Goal: Find specific fact: Find specific page/section

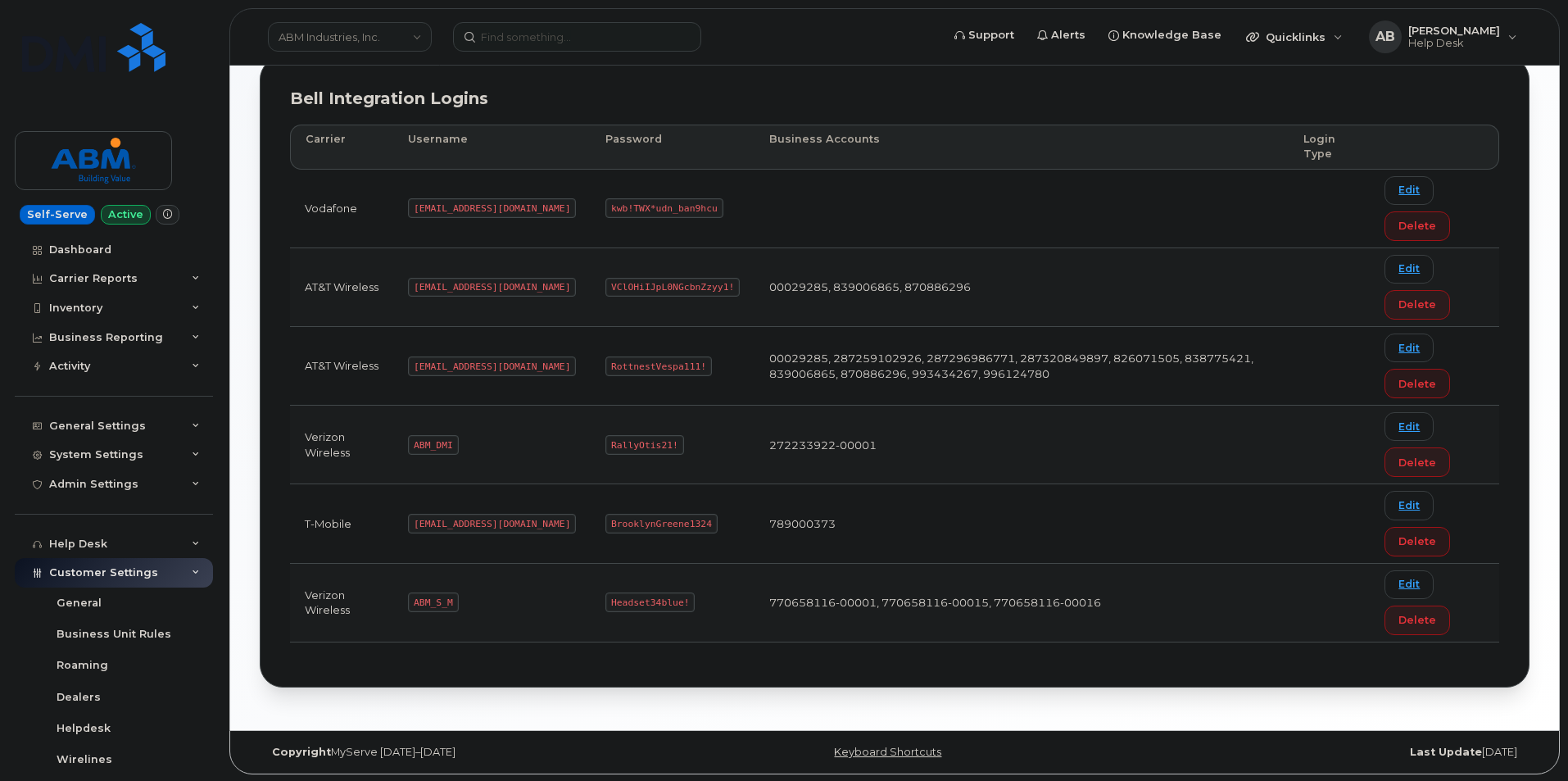
scroll to position [222, 0]
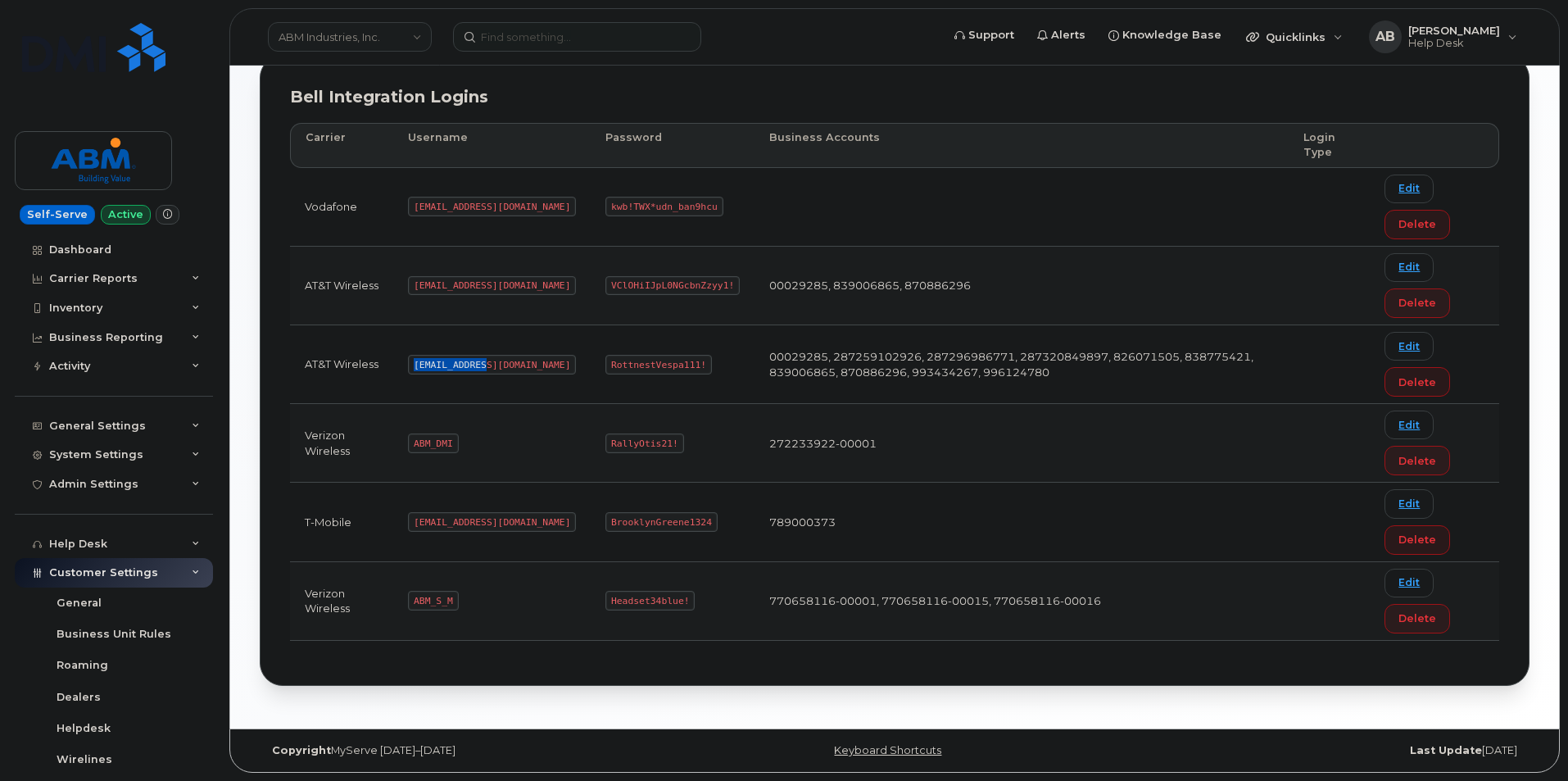
drag, startPoint x: 482, startPoint y: 362, endPoint x: 408, endPoint y: 359, distance: 74.1
click at [408, 359] on td "[EMAIL_ADDRESS][DOMAIN_NAME]" at bounding box center [492, 365] width 198 height 79
copy code "[EMAIL_ADDRESS][DOMAIN_NAME]"
drag, startPoint x: 641, startPoint y: 360, endPoint x: 549, endPoint y: 359, distance: 92.0
click at [606, 359] on code "RottnestVespa111!" at bounding box center [658, 364] width 106 height 19
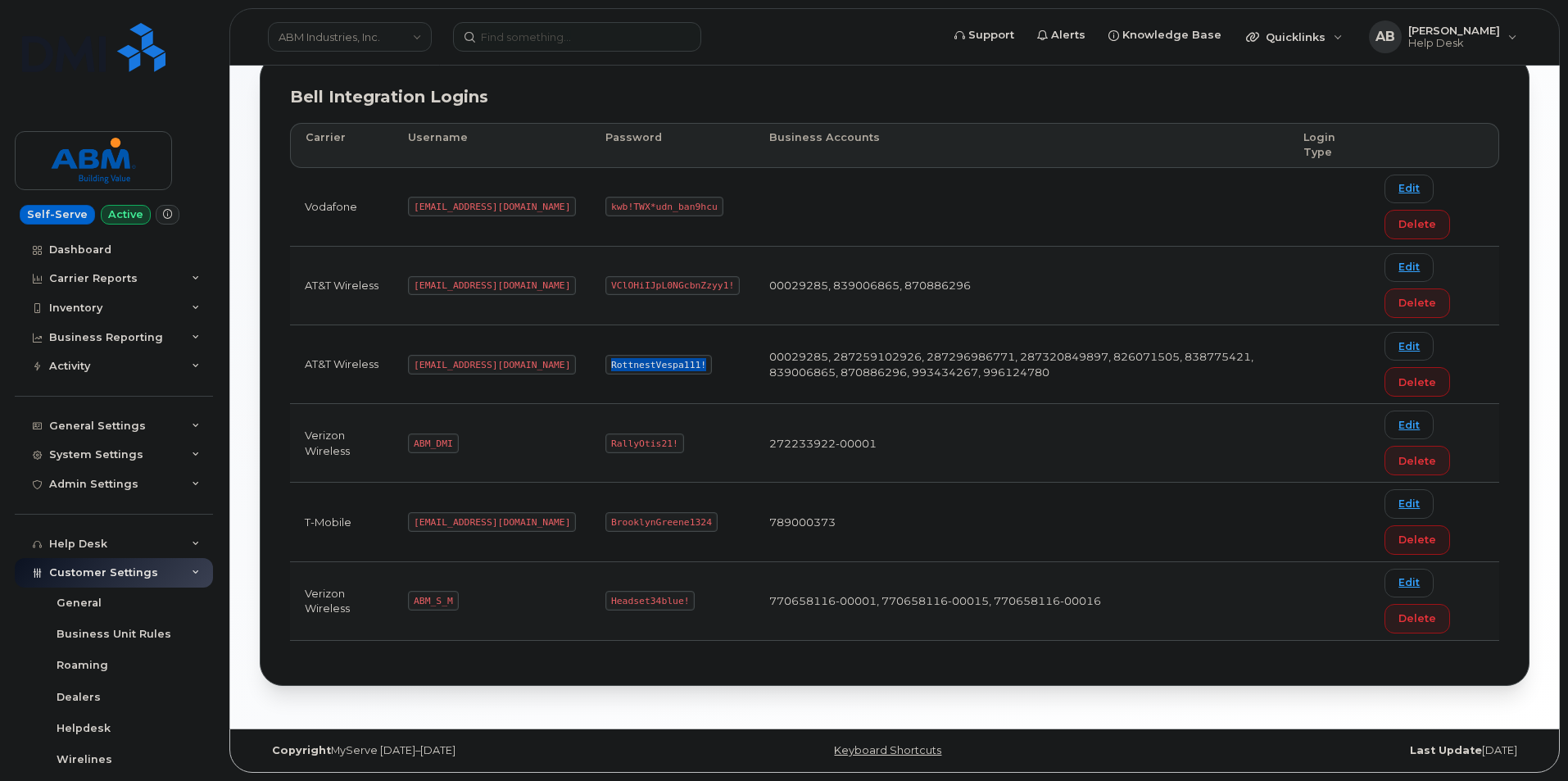
copy code "RottnestVespa111!"
drag, startPoint x: 450, startPoint y: 597, endPoint x: 412, endPoint y: 599, distance: 38.1
click at [412, 599] on code "ABM_S_M" at bounding box center [433, 600] width 50 height 19
copy code "ABM_S_M"
copy code "Headset34blue!"
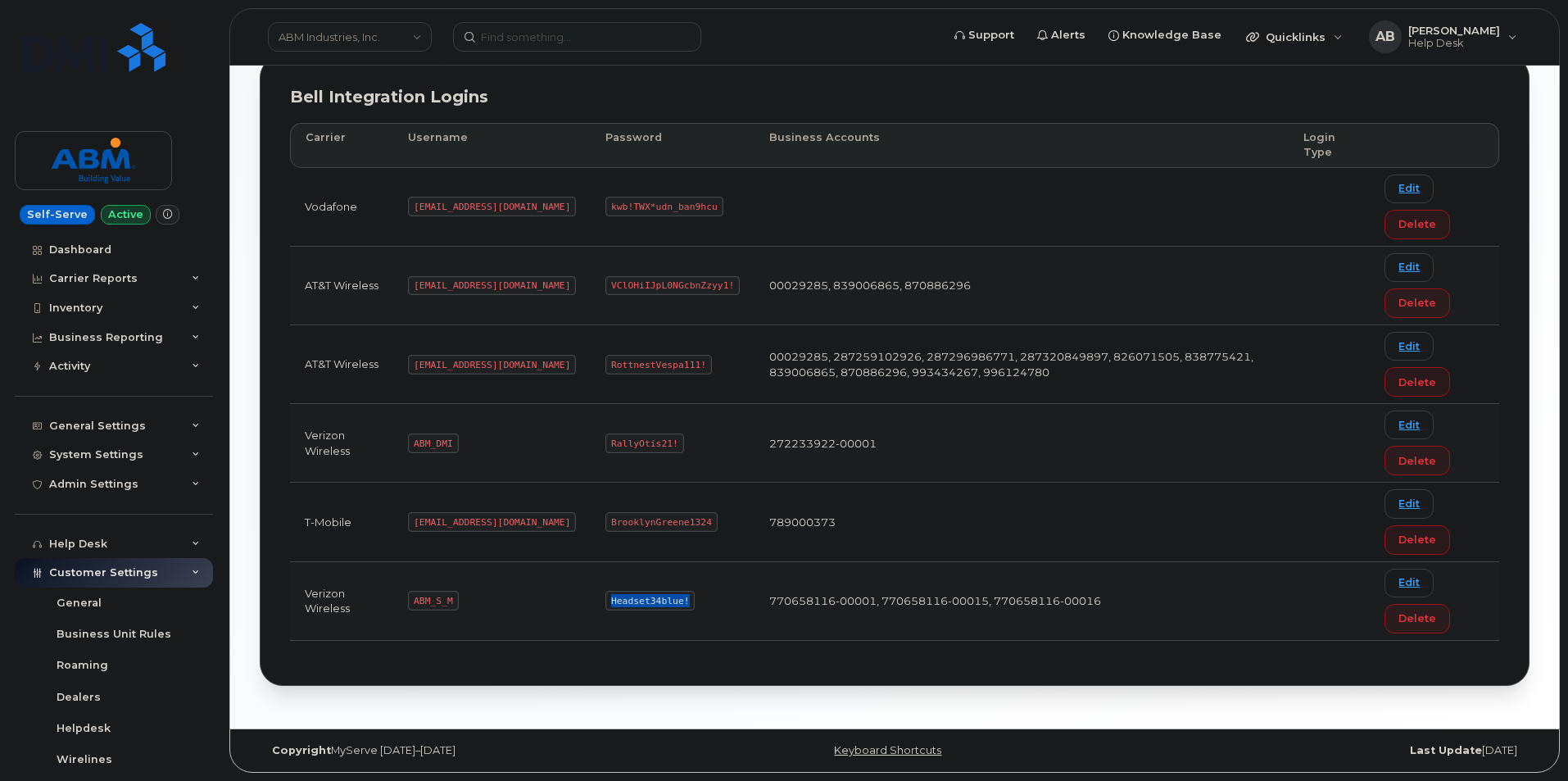
drag, startPoint x: 625, startPoint y: 597, endPoint x: 540, endPoint y: 606, distance: 85.5
click at [591, 606] on td "Headset34blue!" at bounding box center [673, 602] width 164 height 79
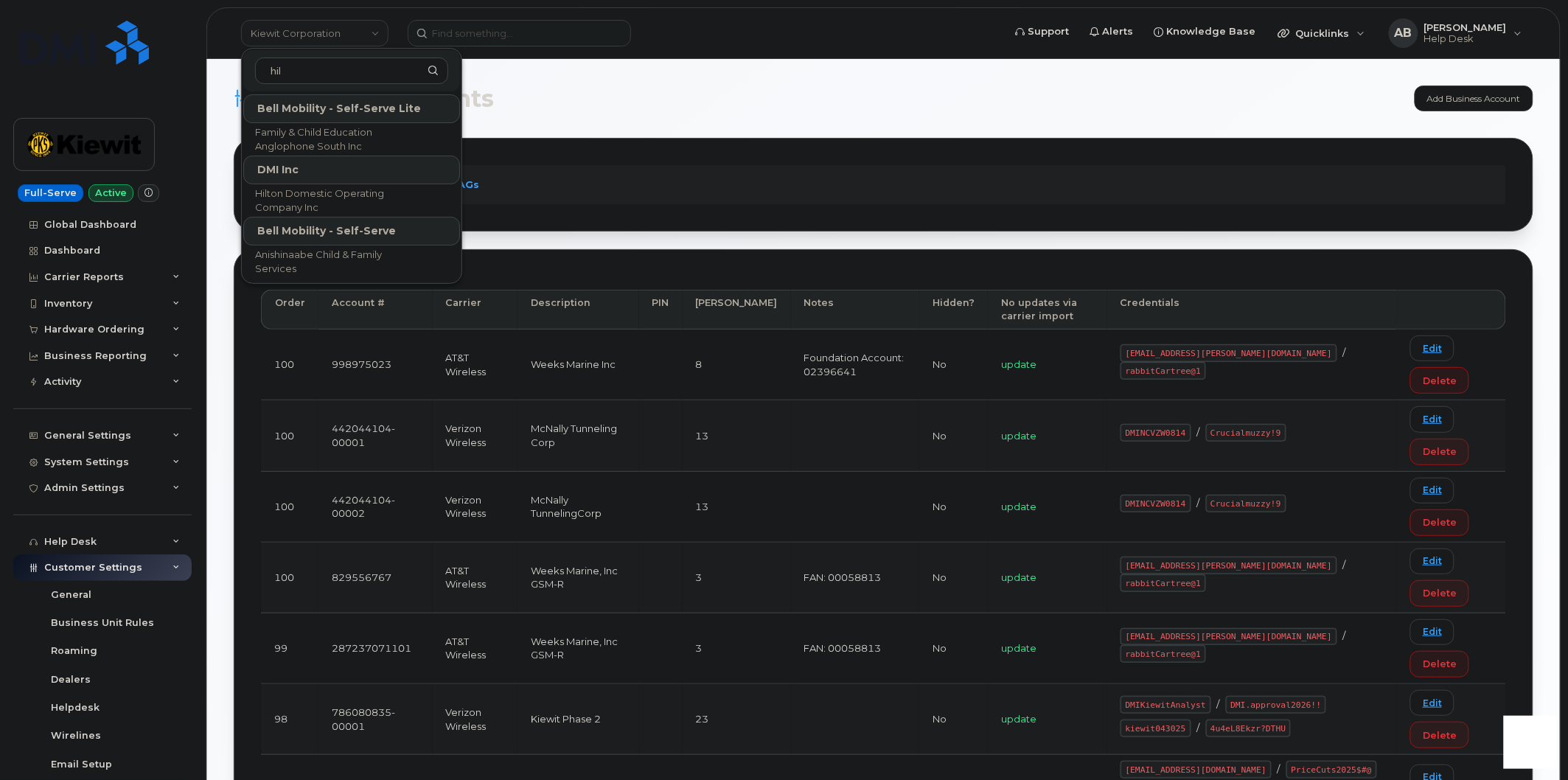
scroll to position [127, 0]
